Goal: Navigation & Orientation: Find specific page/section

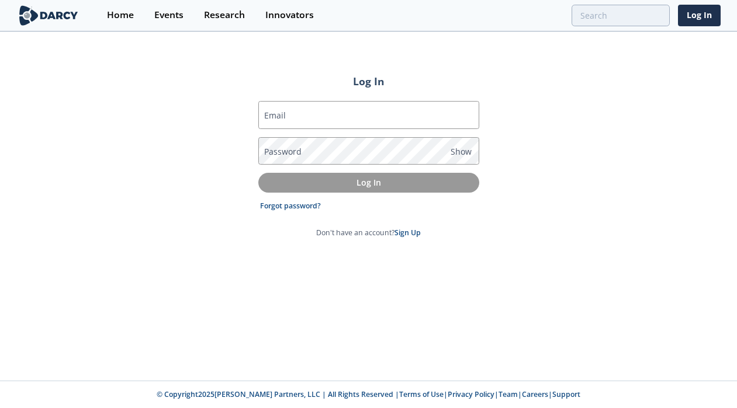
type input "[PERSON_NAME][EMAIL_ADDRESS][PERSON_NAME][DOMAIN_NAME]"
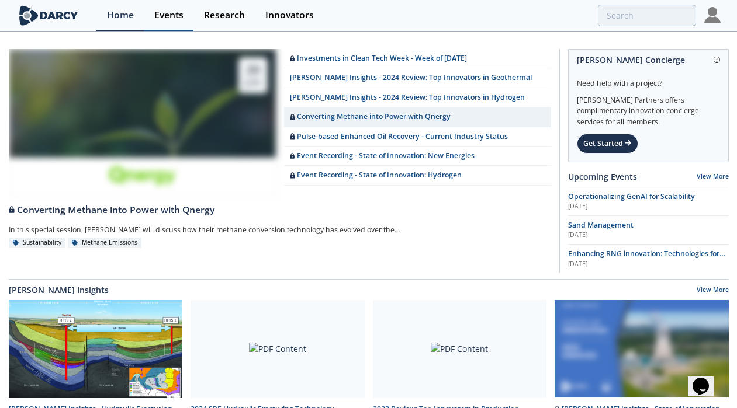
click at [171, 11] on div "Events" at bounding box center [168, 15] width 29 height 9
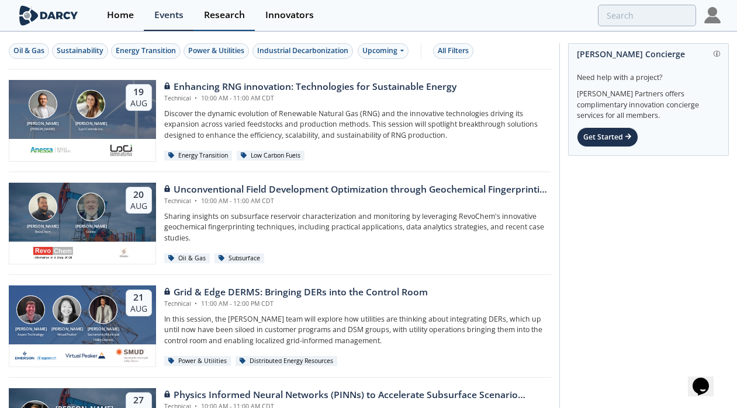
click at [233, 25] on link "Research" at bounding box center [223, 15] width 61 height 31
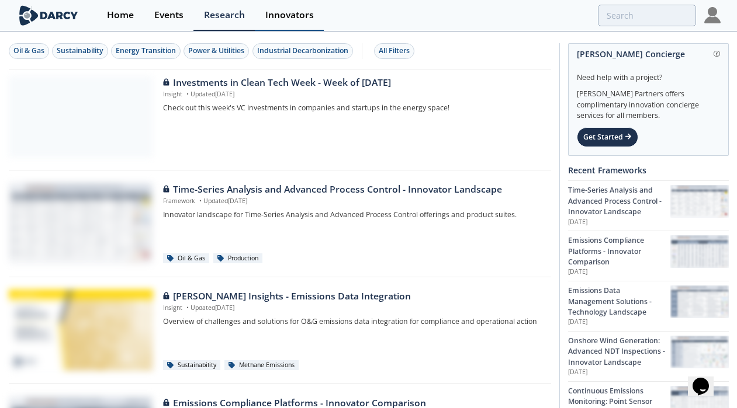
click at [275, 22] on link "Innovators" at bounding box center [289, 15] width 69 height 31
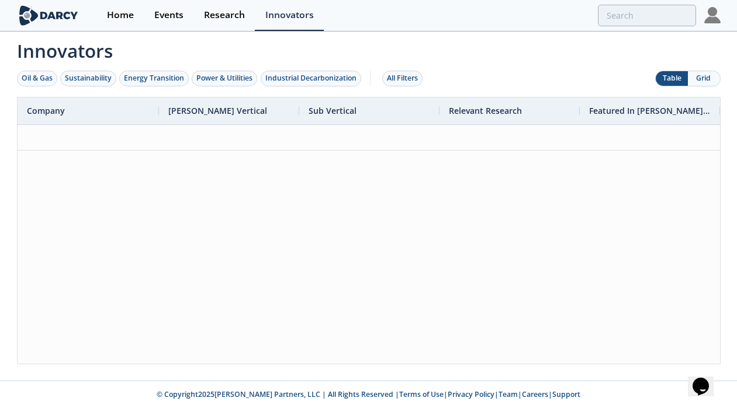
click at [710, 18] on img at bounding box center [712, 15] width 16 height 16
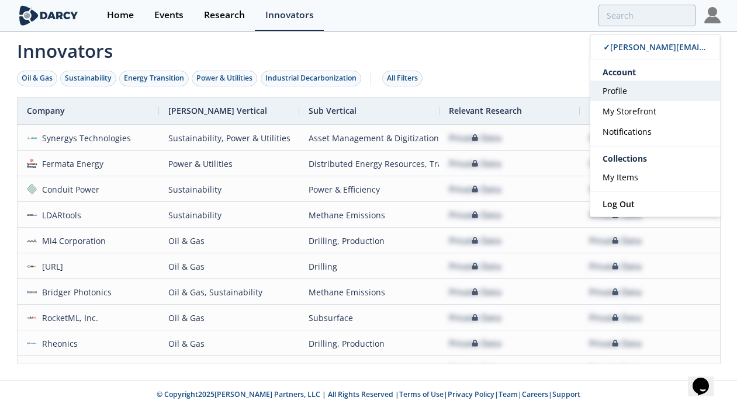
click at [634, 99] on link "Profile" at bounding box center [655, 91] width 130 height 20
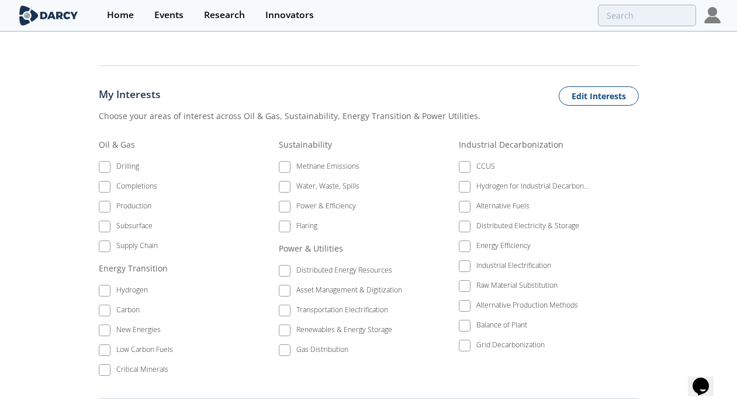
scroll to position [490, 0]
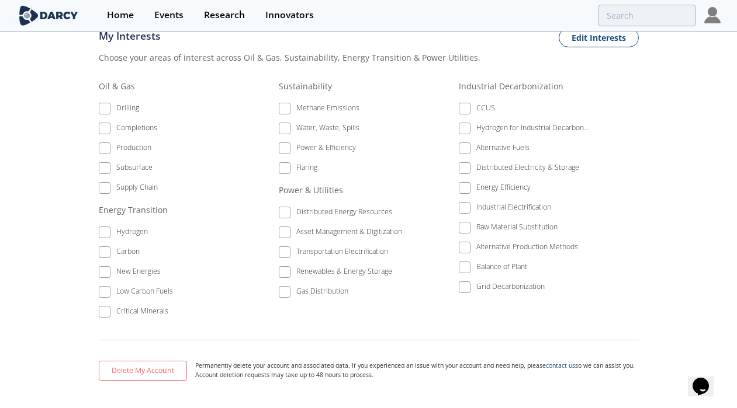
click at [724, 13] on div "Home Events Research Innovators ✓ [PERSON_NAME][EMAIL_ADDRESS][PERSON_NAME][DOM…" at bounding box center [369, 15] width 720 height 31
click at [713, 15] on img at bounding box center [712, 15] width 16 height 16
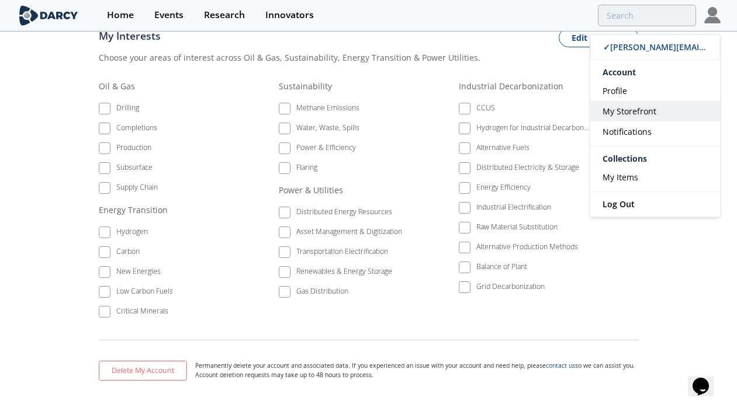
click at [656, 113] on link "My Storefront" at bounding box center [655, 111] width 130 height 20
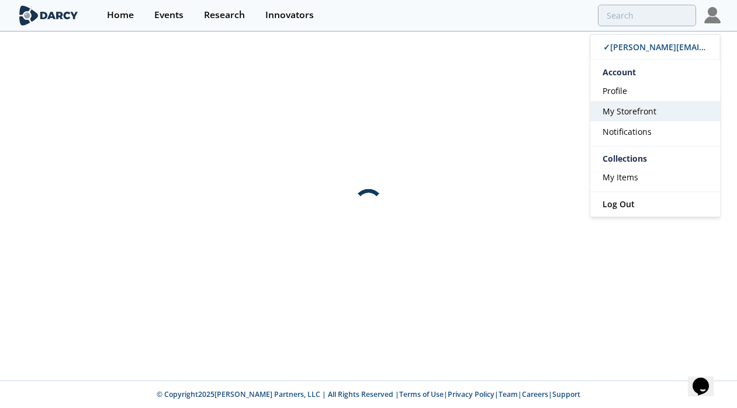
scroll to position [0, 0]
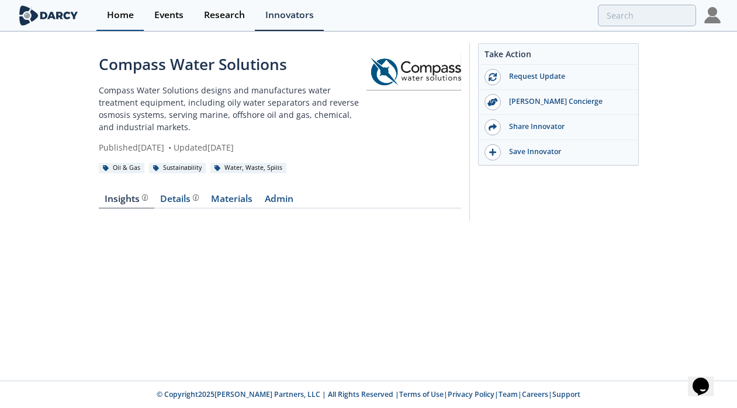
click at [113, 27] on link "Home" at bounding box center [119, 15] width 47 height 31
